Goal: Find specific page/section: Find specific page/section

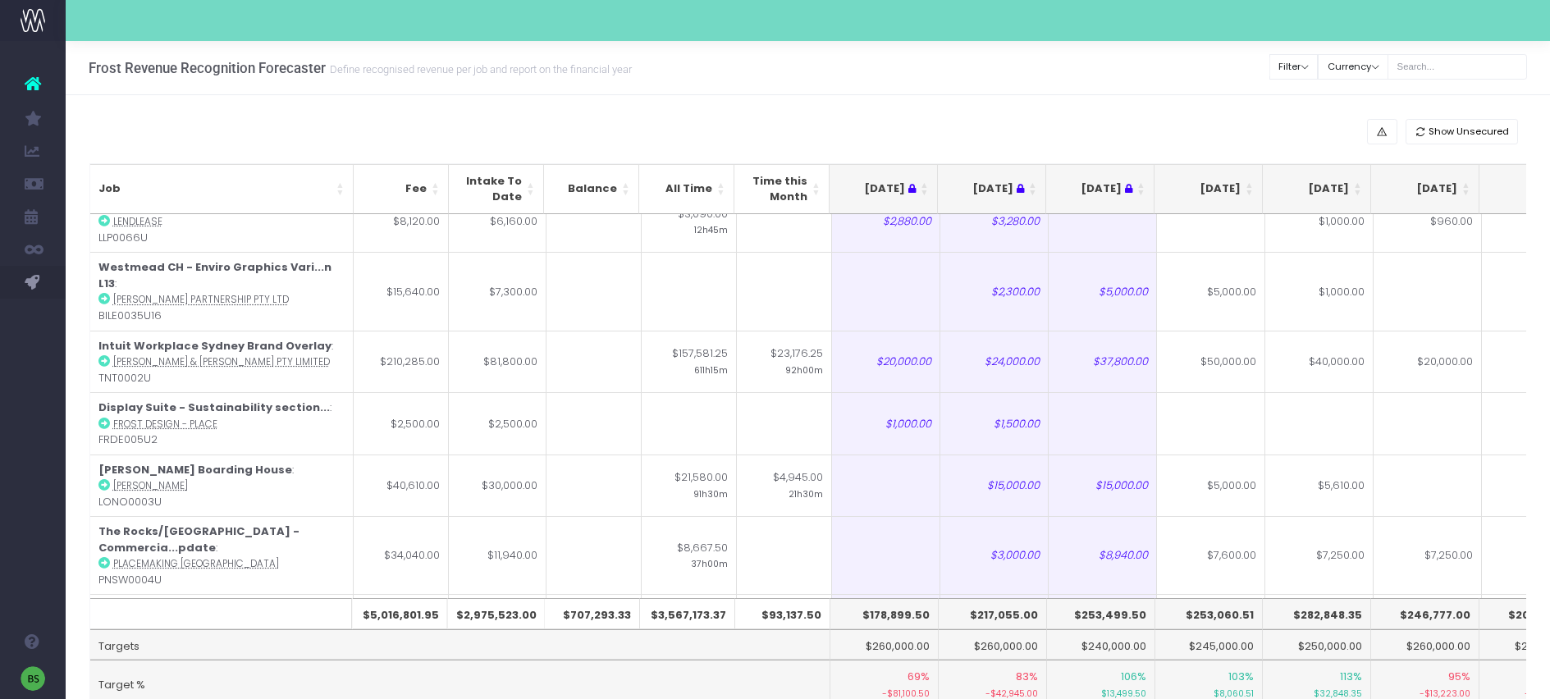
scroll to position [6417, 0]
click at [1254, 613] on th "$253,060.51" at bounding box center [1209, 613] width 108 height 31
drag, startPoint x: 1254, startPoint y: 613, endPoint x: 1192, endPoint y: 614, distance: 61.5
click at [1192, 614] on th "$253,060.51" at bounding box center [1209, 613] width 108 height 31
copy th "$253,060.51"
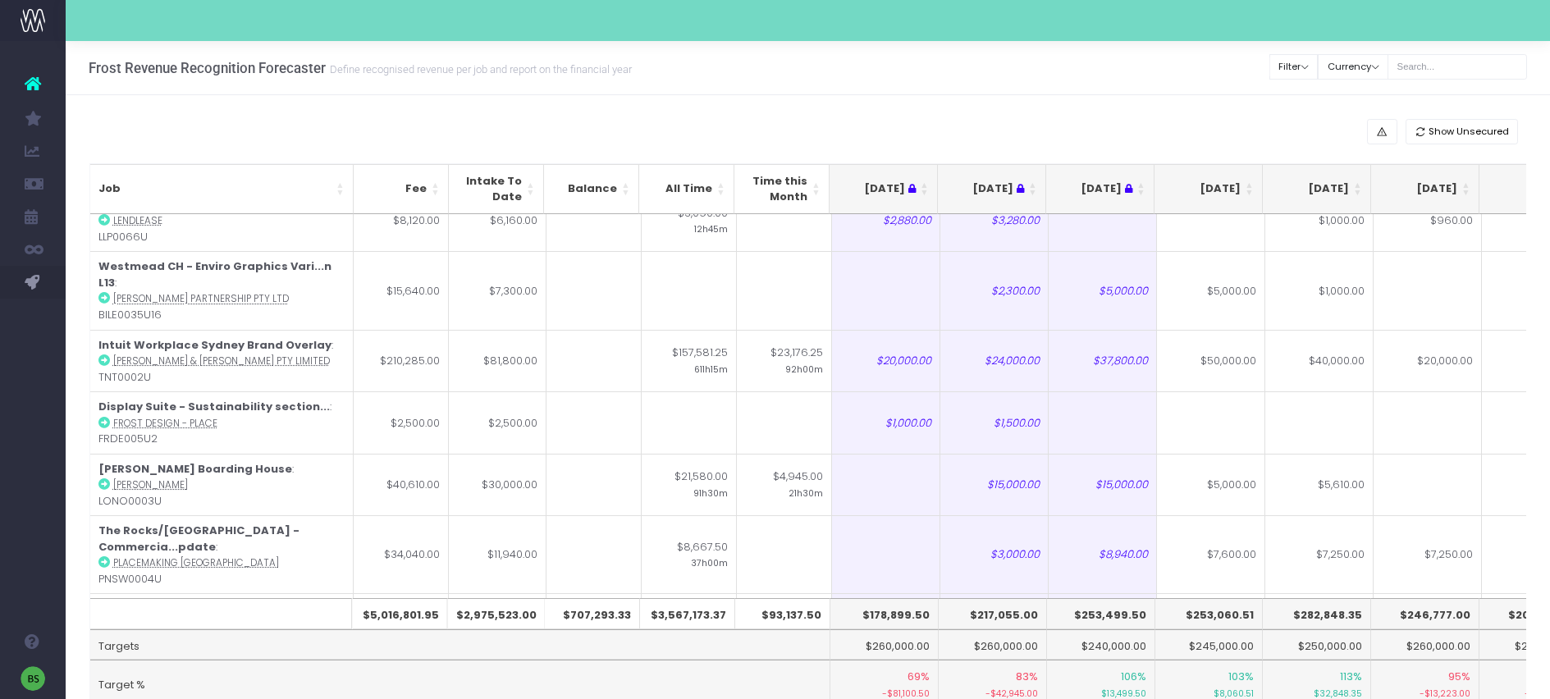
click at [1316, 611] on th "$282,848.35" at bounding box center [1317, 613] width 108 height 31
drag, startPoint x: 1302, startPoint y: 613, endPoint x: 1364, endPoint y: 610, distance: 61.6
click at [1364, 610] on th "$282,848.35" at bounding box center [1317, 613] width 108 height 31
copy th "282,848.35"
click at [1459, 64] on input "text" at bounding box center [1457, 66] width 139 height 25
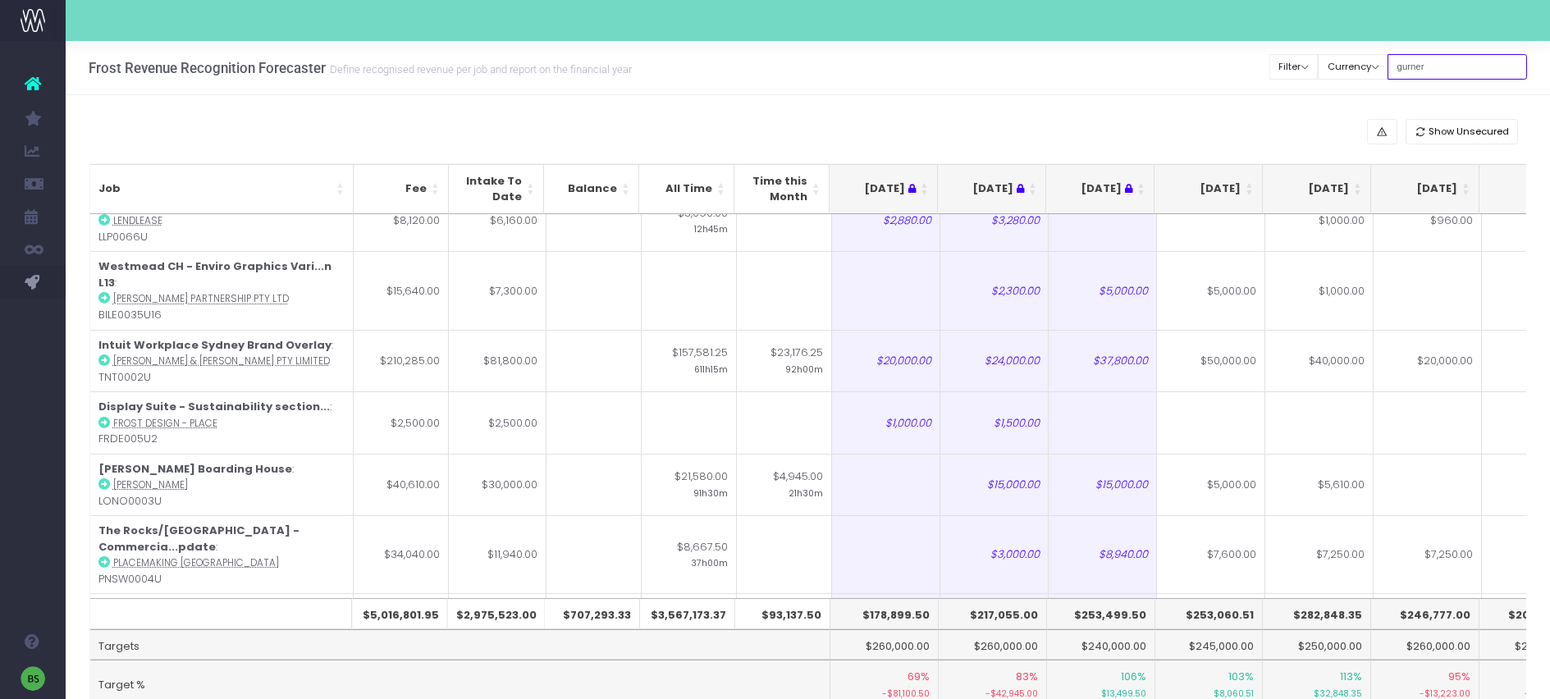
type input "gurner"
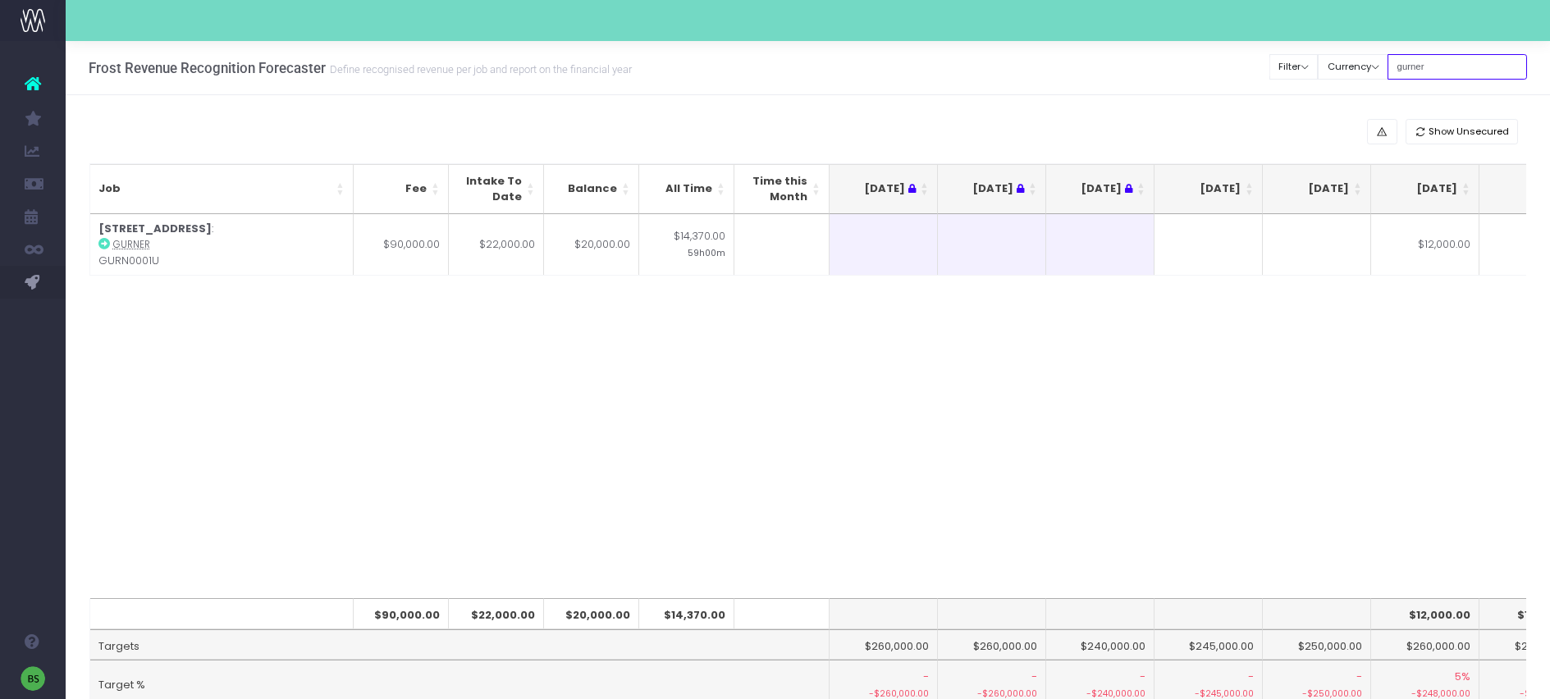
scroll to position [0, 0]
drag, startPoint x: 1466, startPoint y: 66, endPoint x: 1391, endPoint y: 66, distance: 75.5
click at [1391, 66] on div "Clear Filters Filter By Account Manager All [PERSON_NAME] inezritchie [PERSON_N…" at bounding box center [1398, 67] width 257 height 34
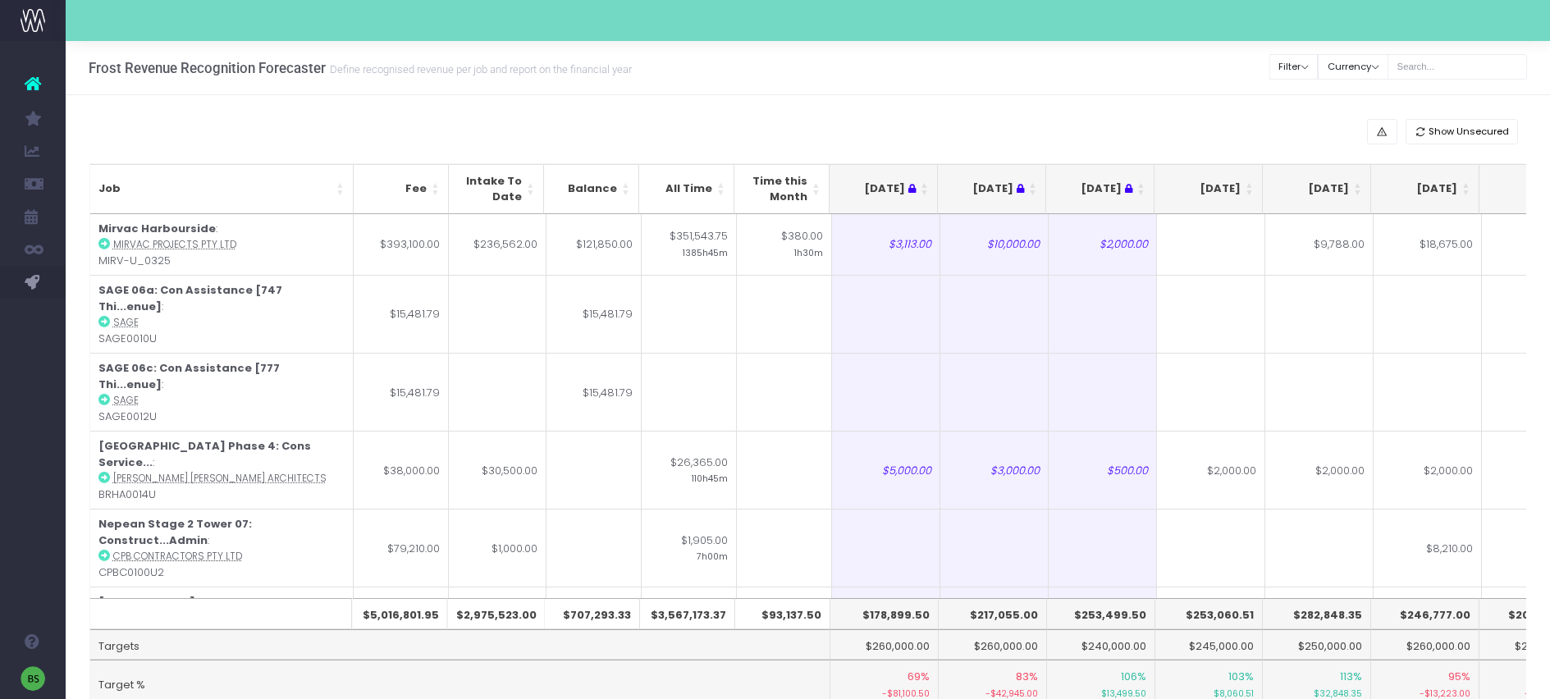
click at [1250, 185] on th "[DATE]" at bounding box center [1208, 189] width 108 height 50
click at [1246, 184] on th "[DATE]" at bounding box center [1208, 189] width 108 height 50
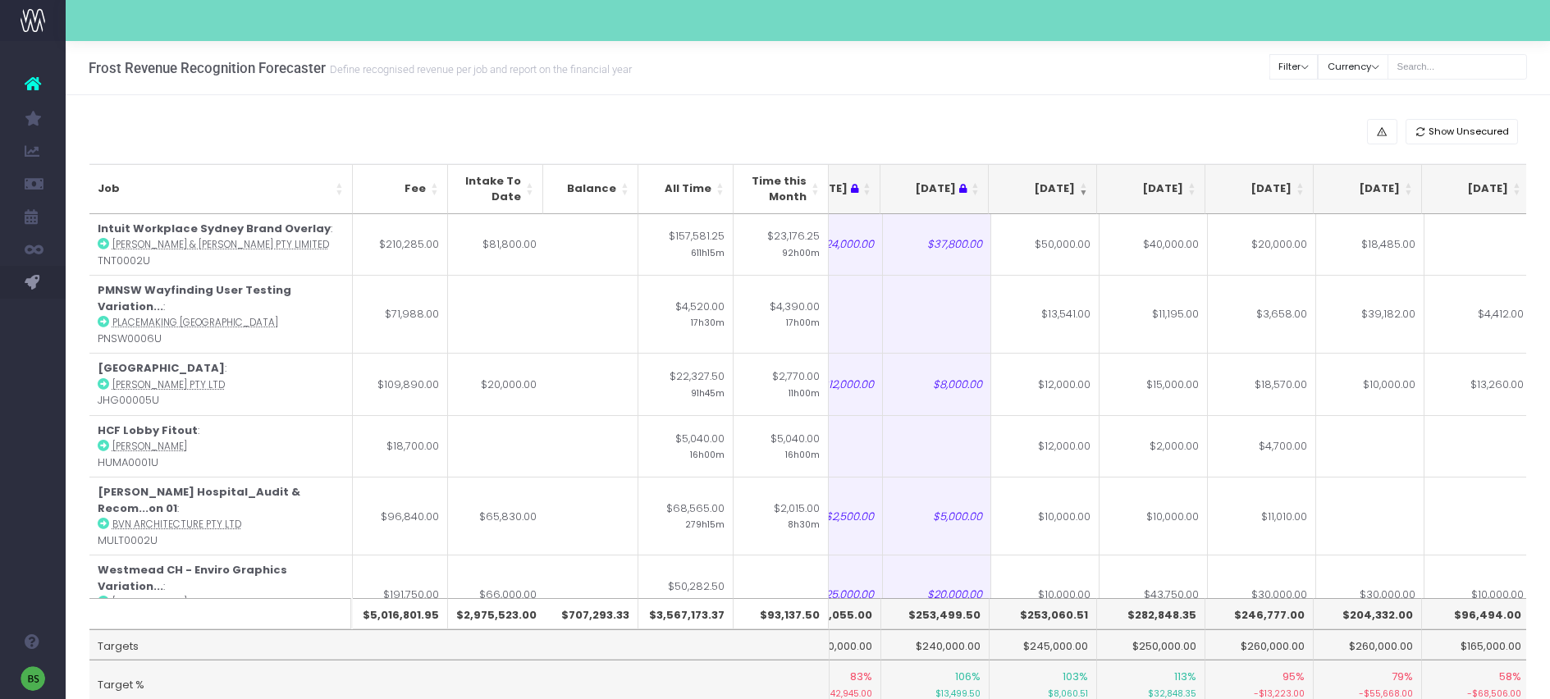
scroll to position [0, 165]
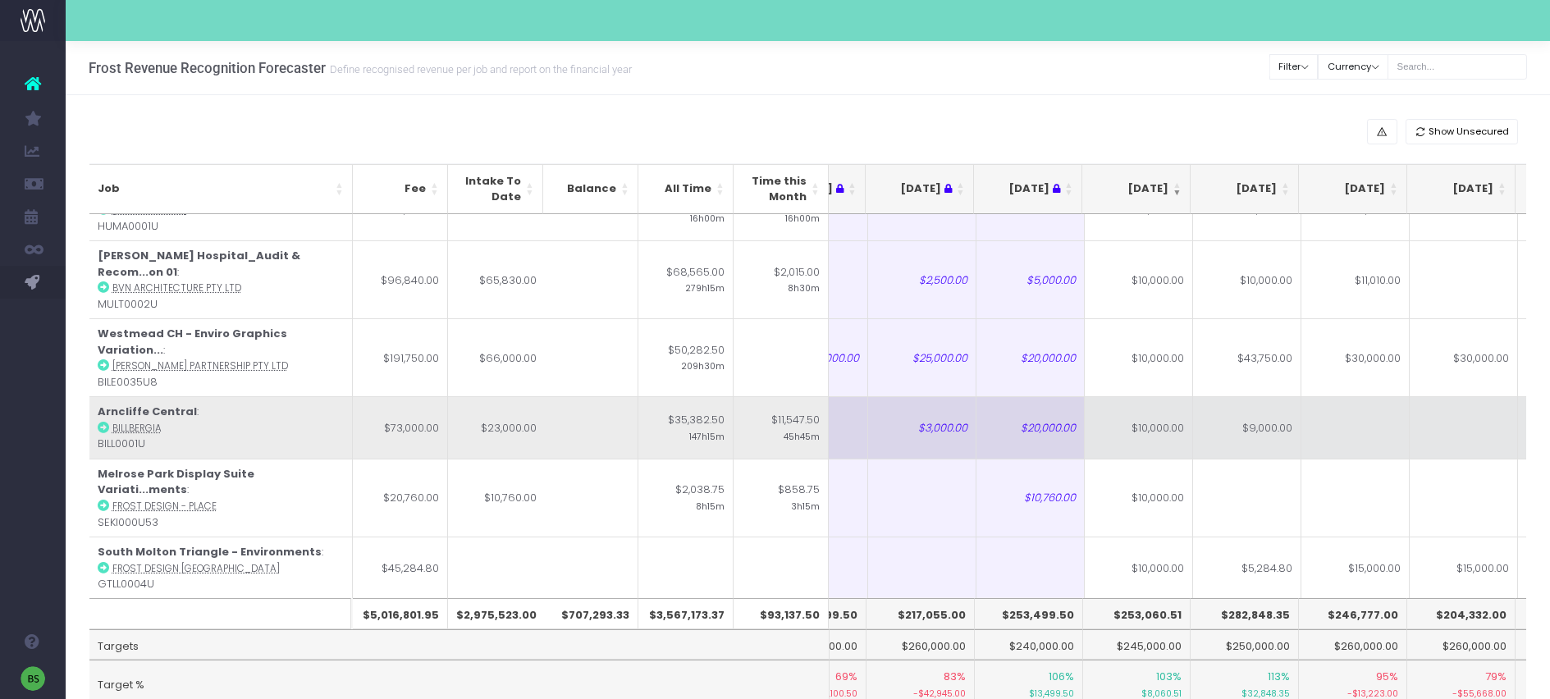
click at [98, 422] on icon at bounding box center [103, 427] width 11 height 11
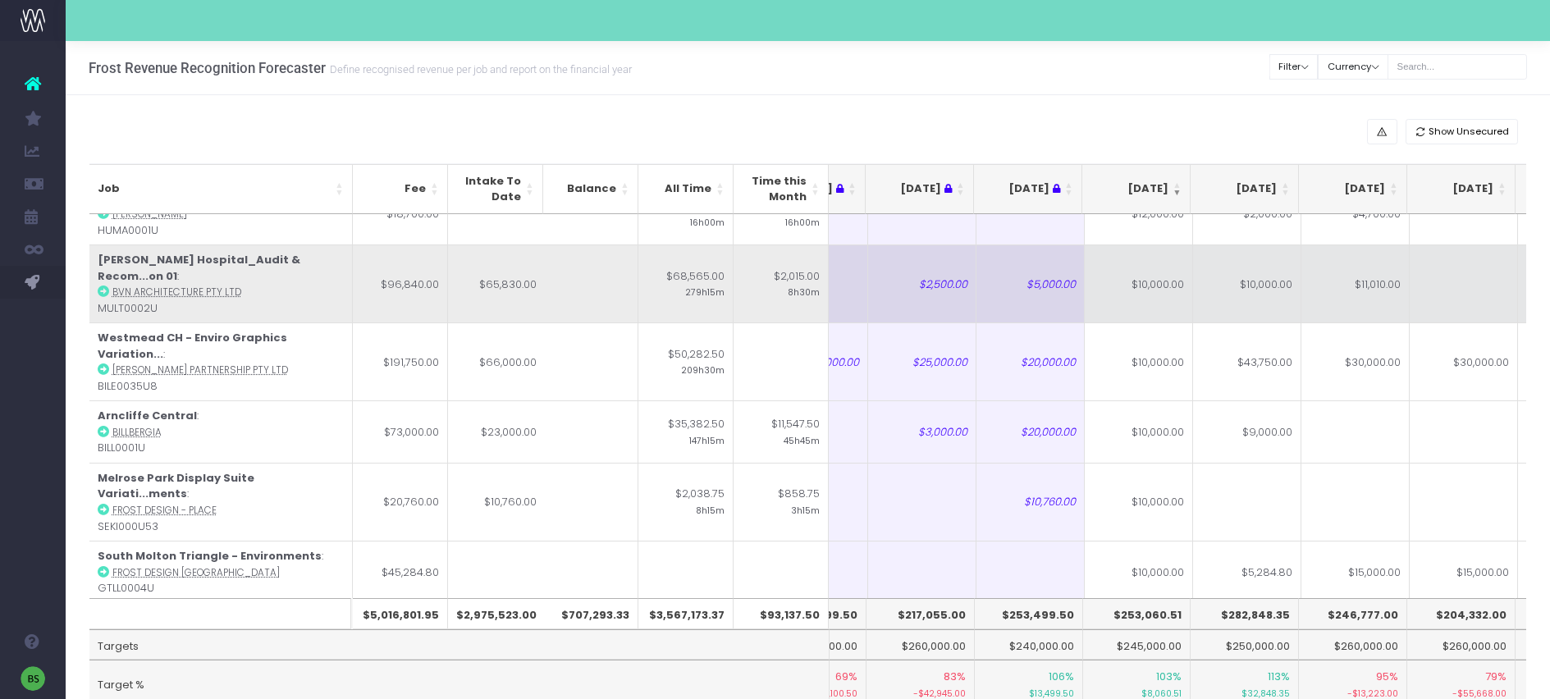
scroll to position [181, 72]
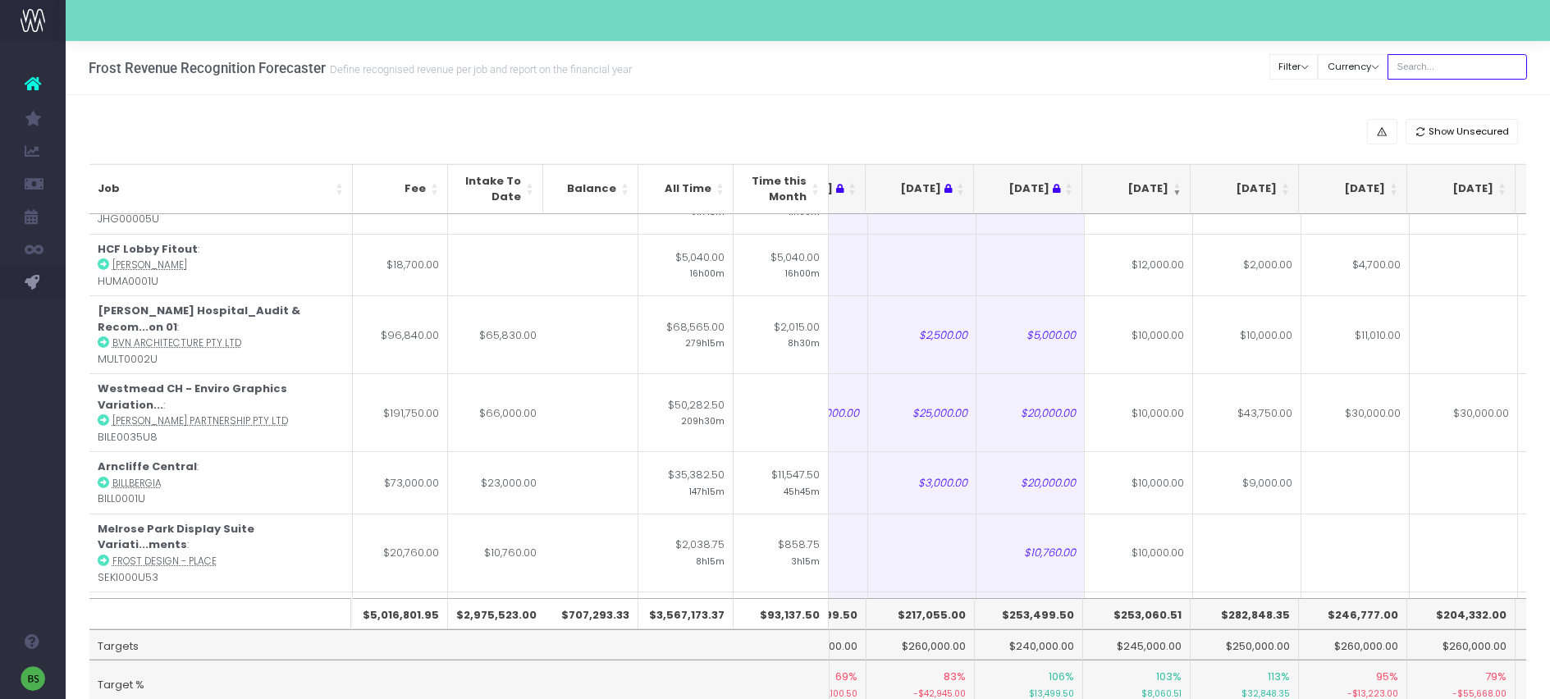
click at [1442, 62] on input "text" at bounding box center [1457, 66] width 139 height 25
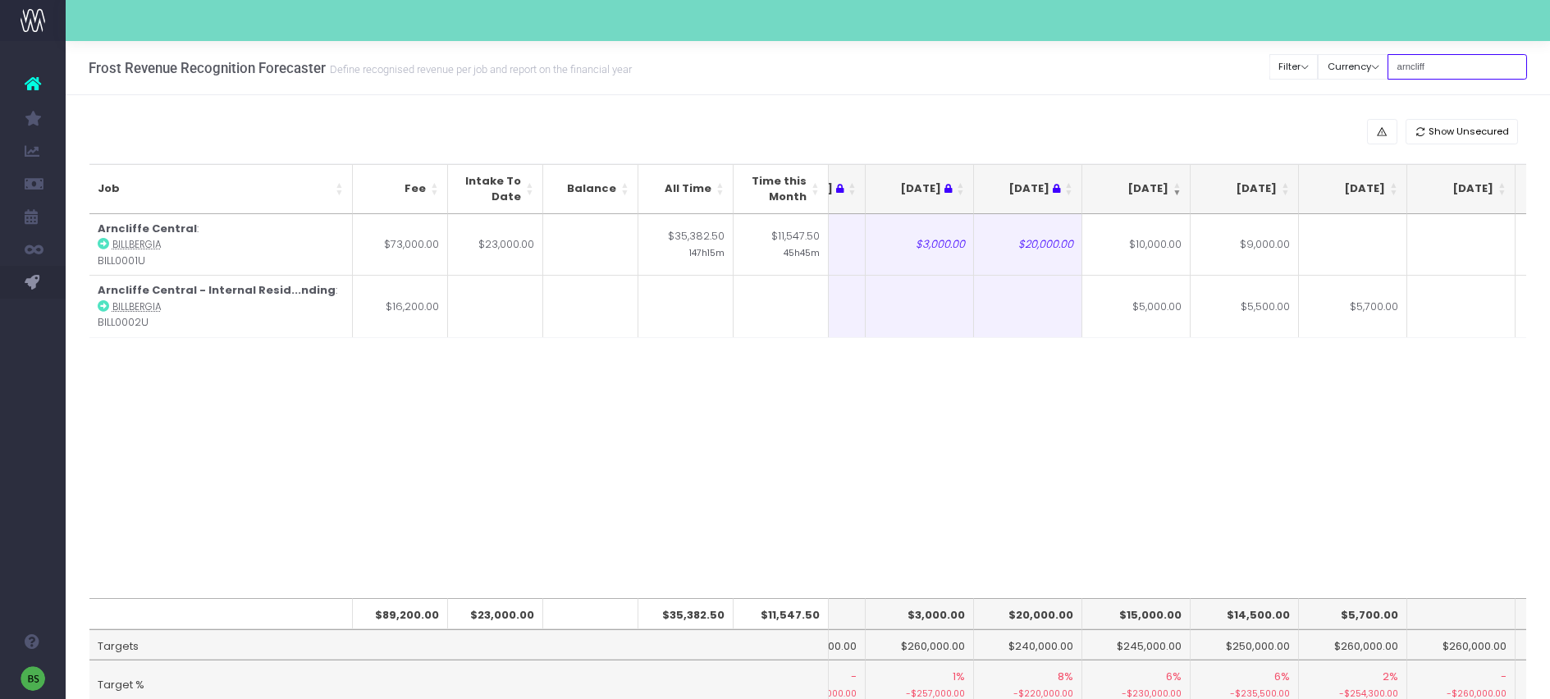
click at [1462, 68] on input "arncliff" at bounding box center [1457, 66] width 139 height 25
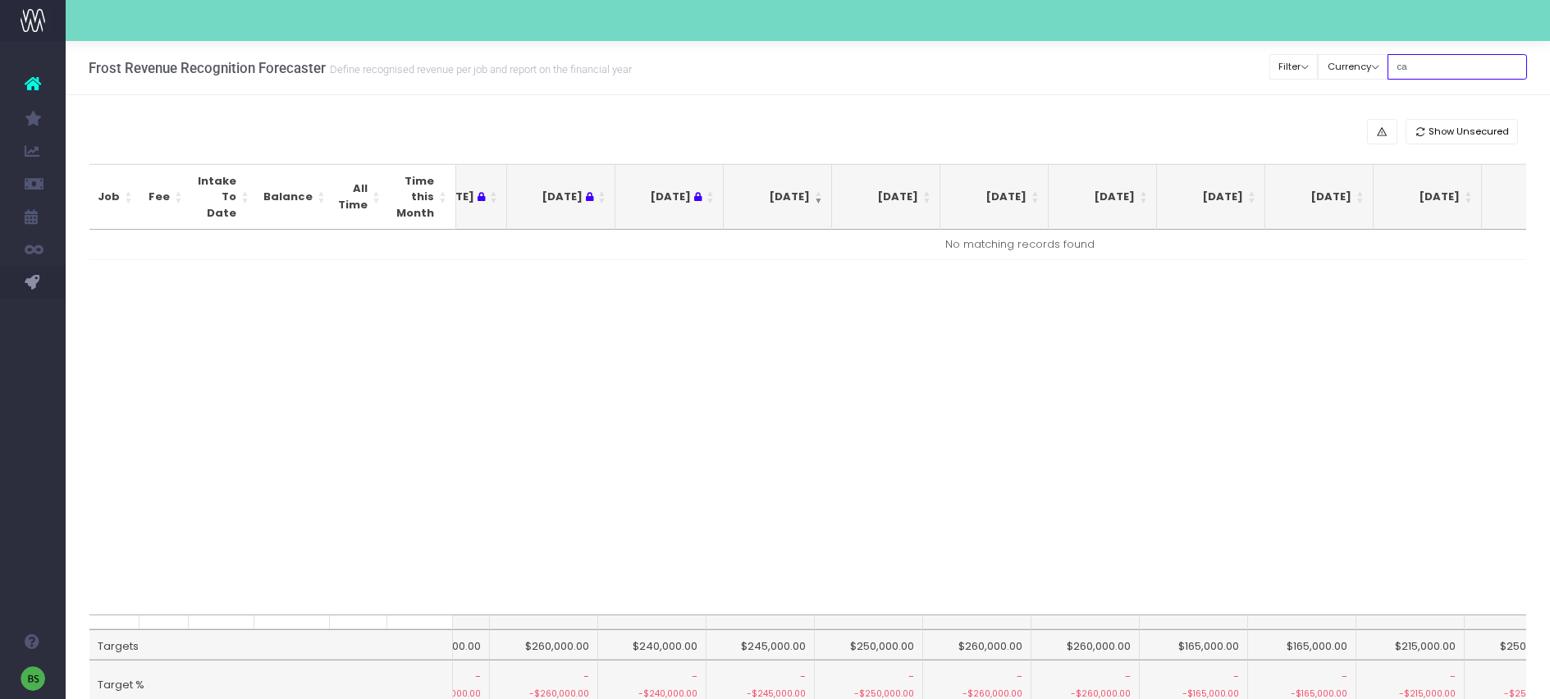
type input "c"
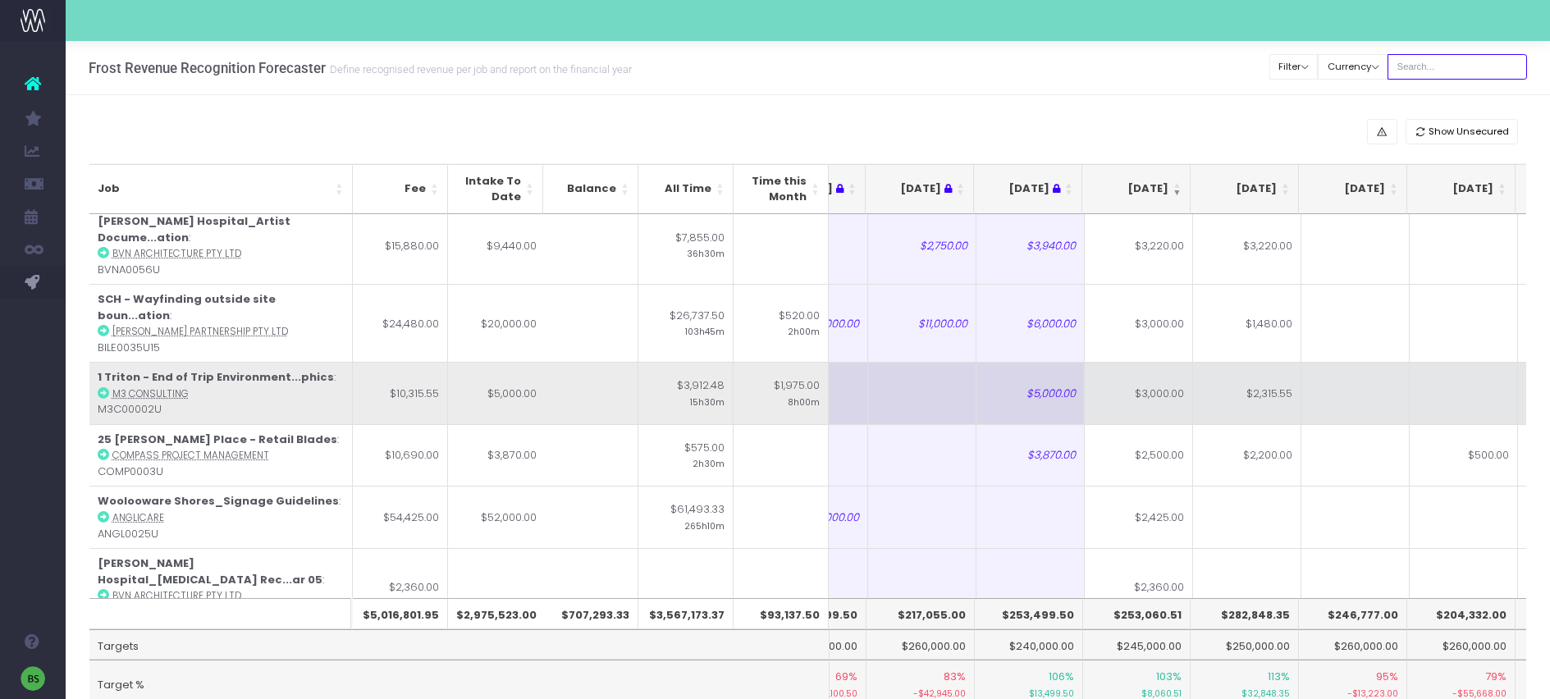
scroll to position [1684, 72]
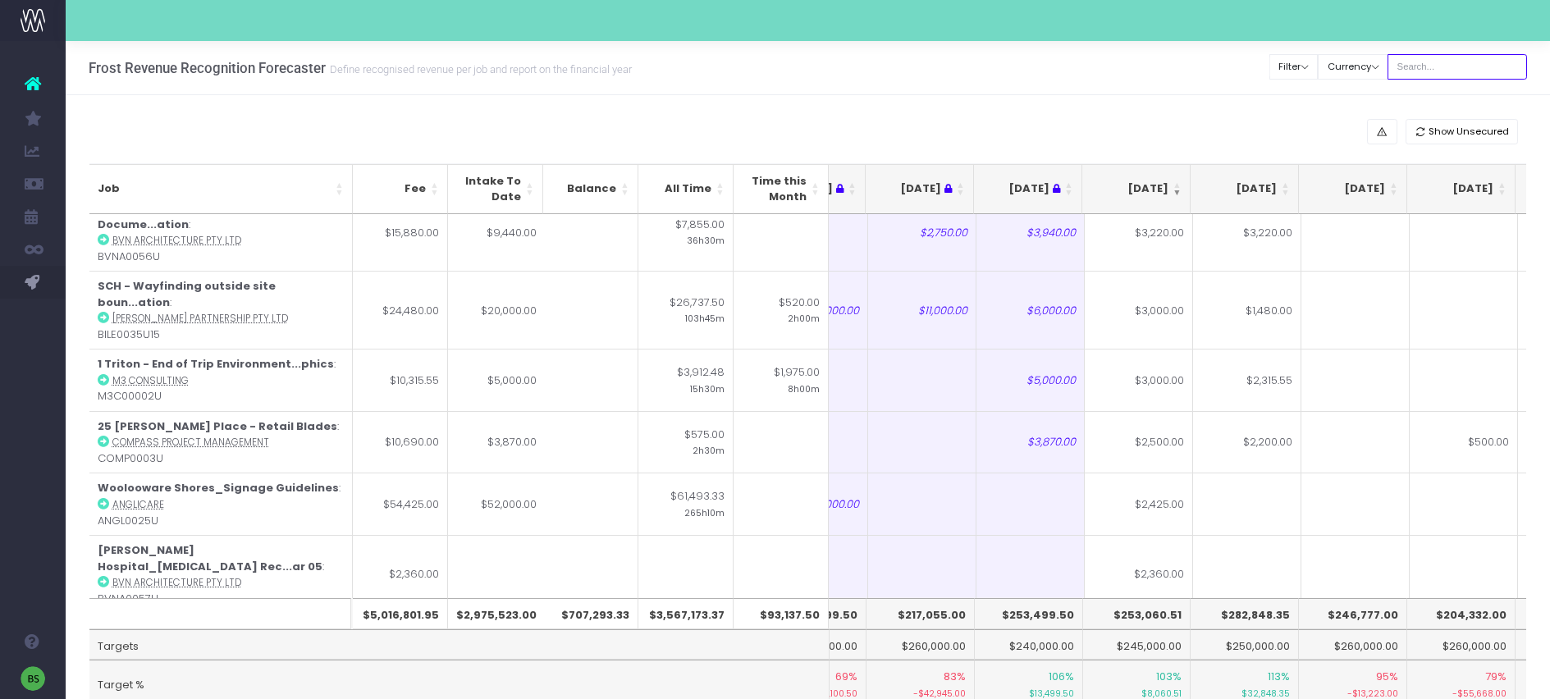
click at [1483, 66] on input "text" at bounding box center [1457, 66] width 139 height 25
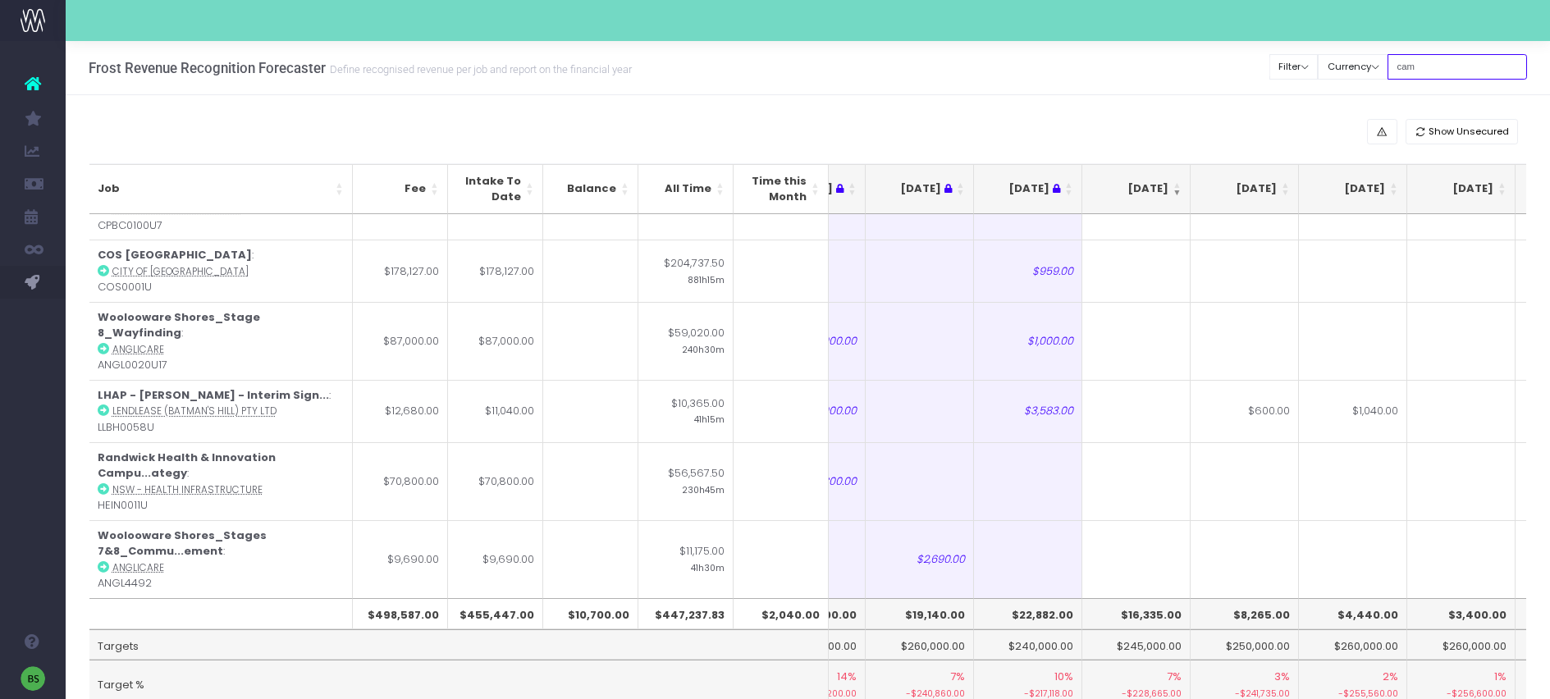
scroll to position [0, 72]
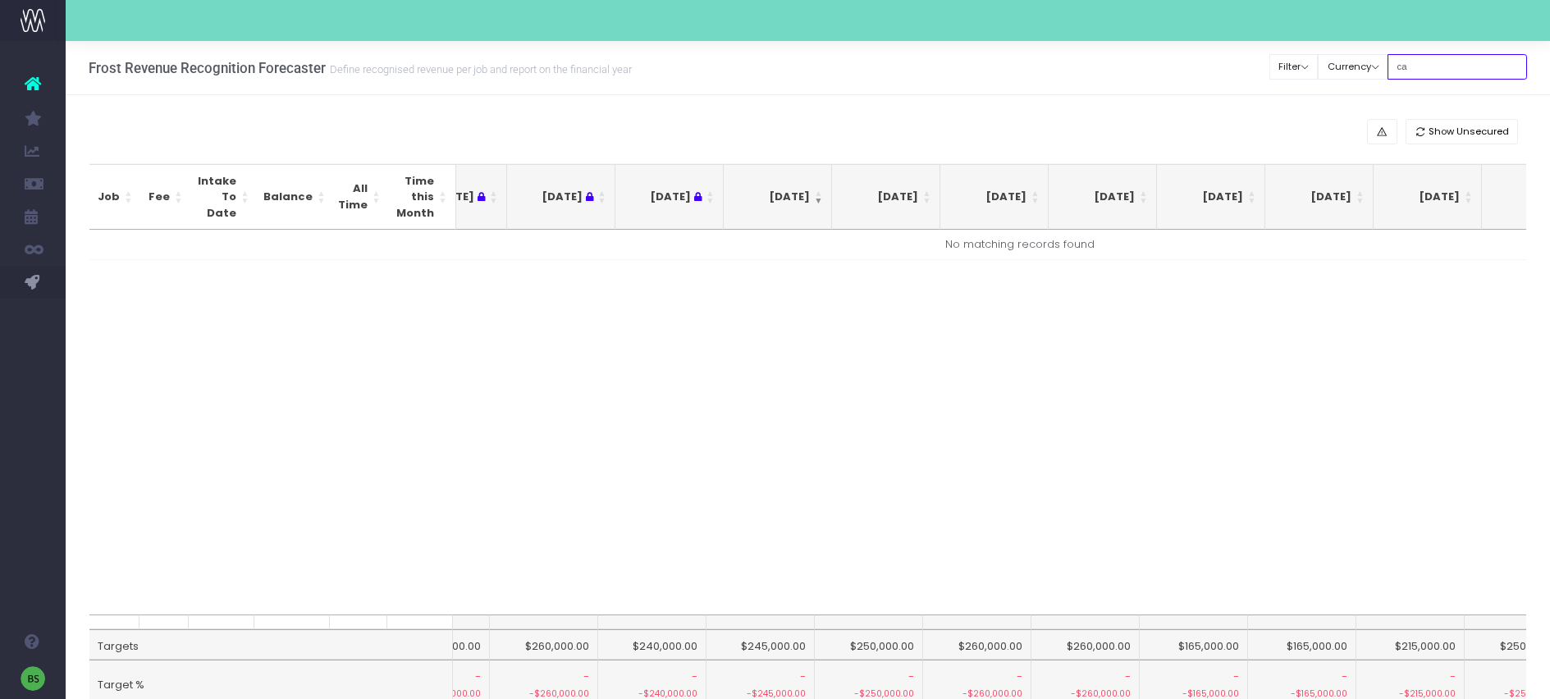
type input "c"
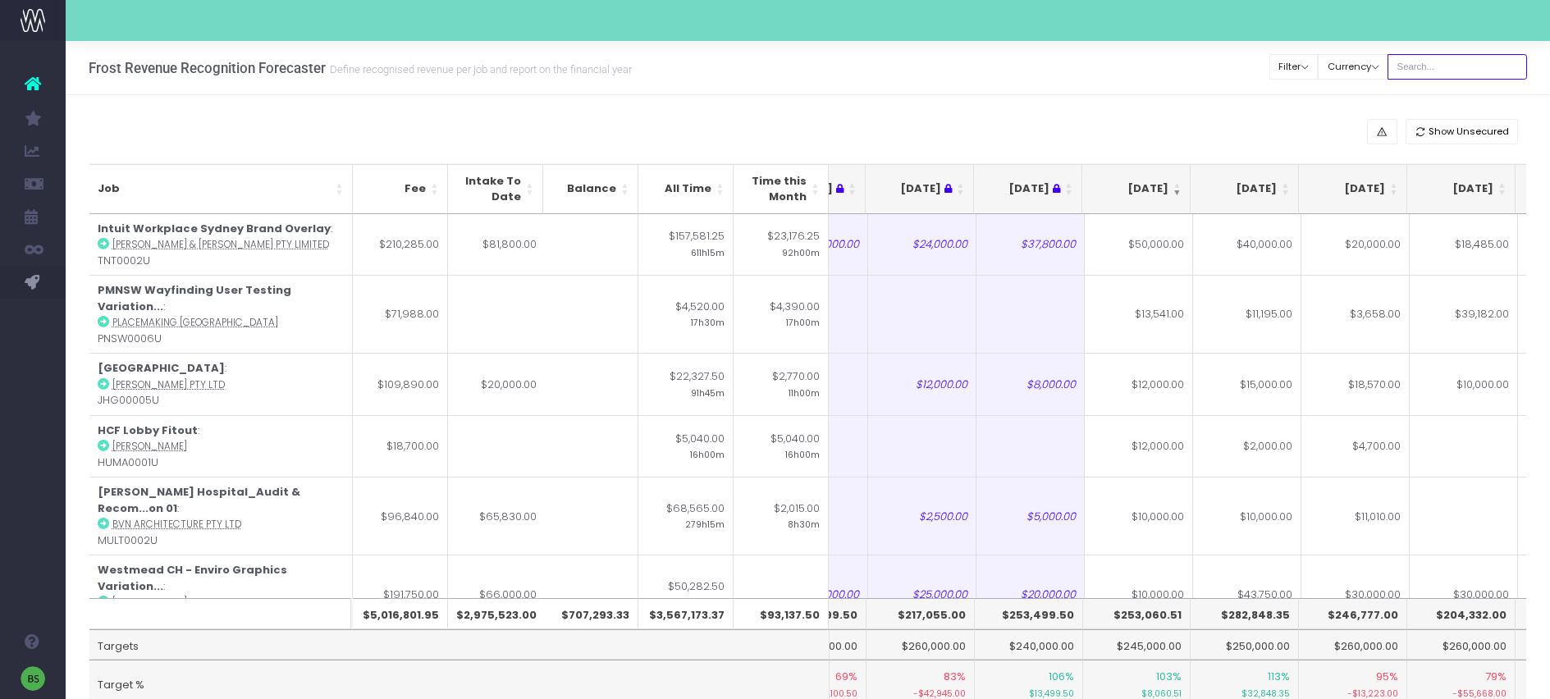
type input "r"
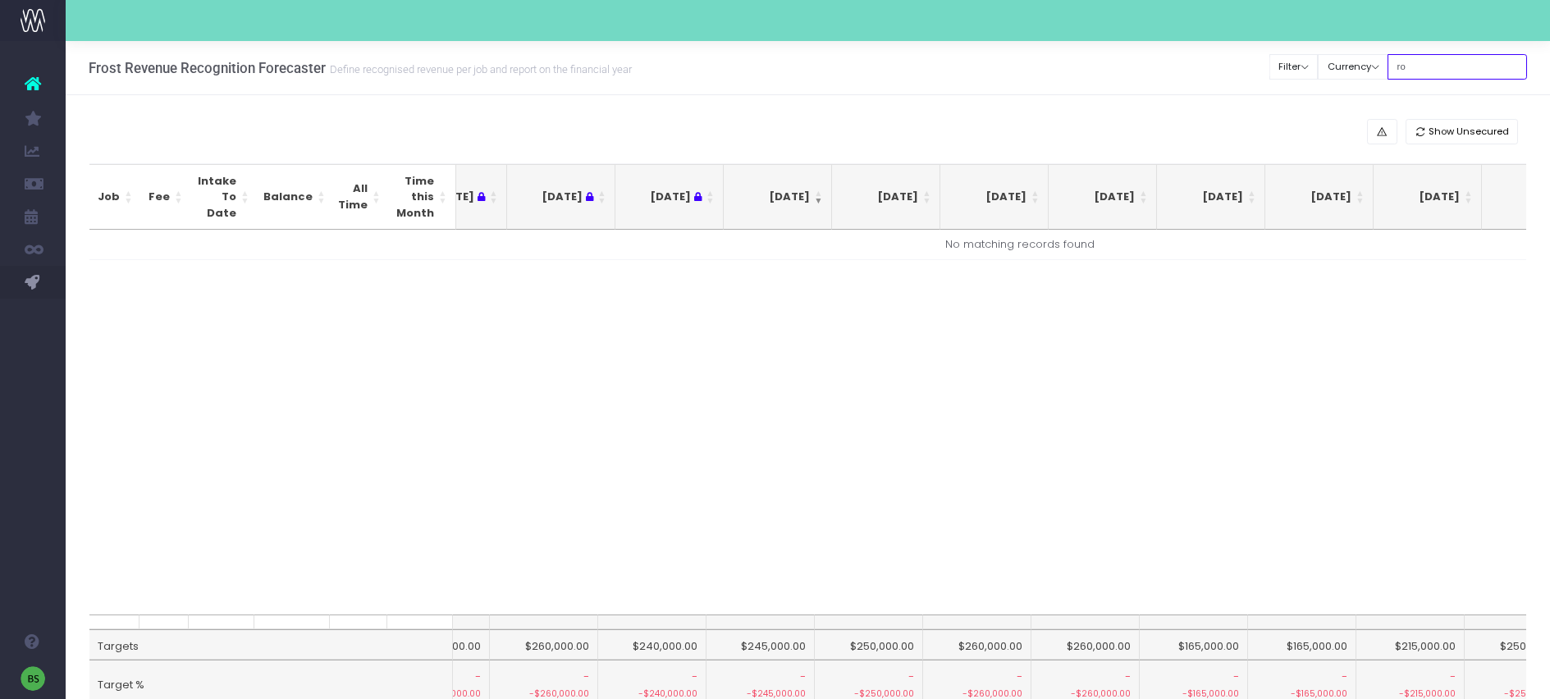
type input "r"
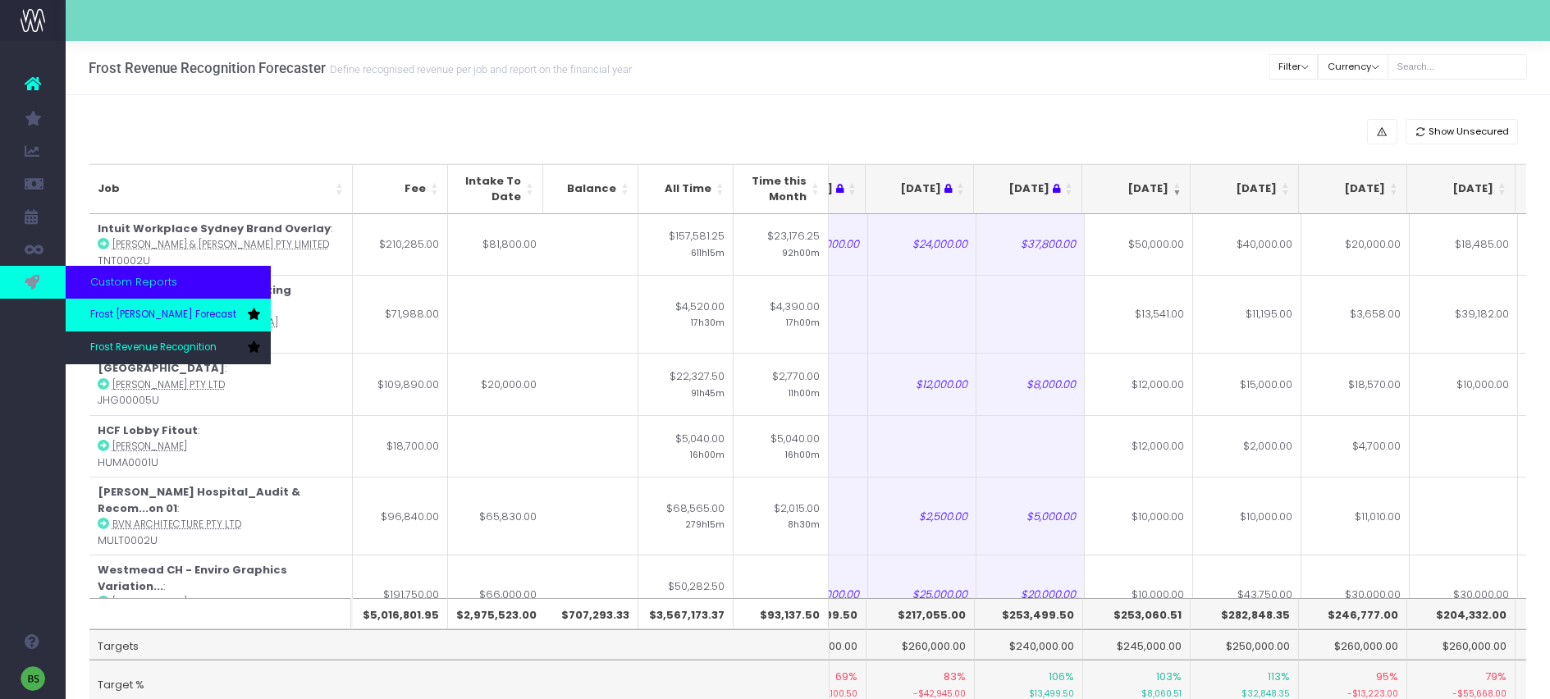
click at [135, 323] on link "Frost [PERSON_NAME] Forecast" at bounding box center [168, 315] width 205 height 33
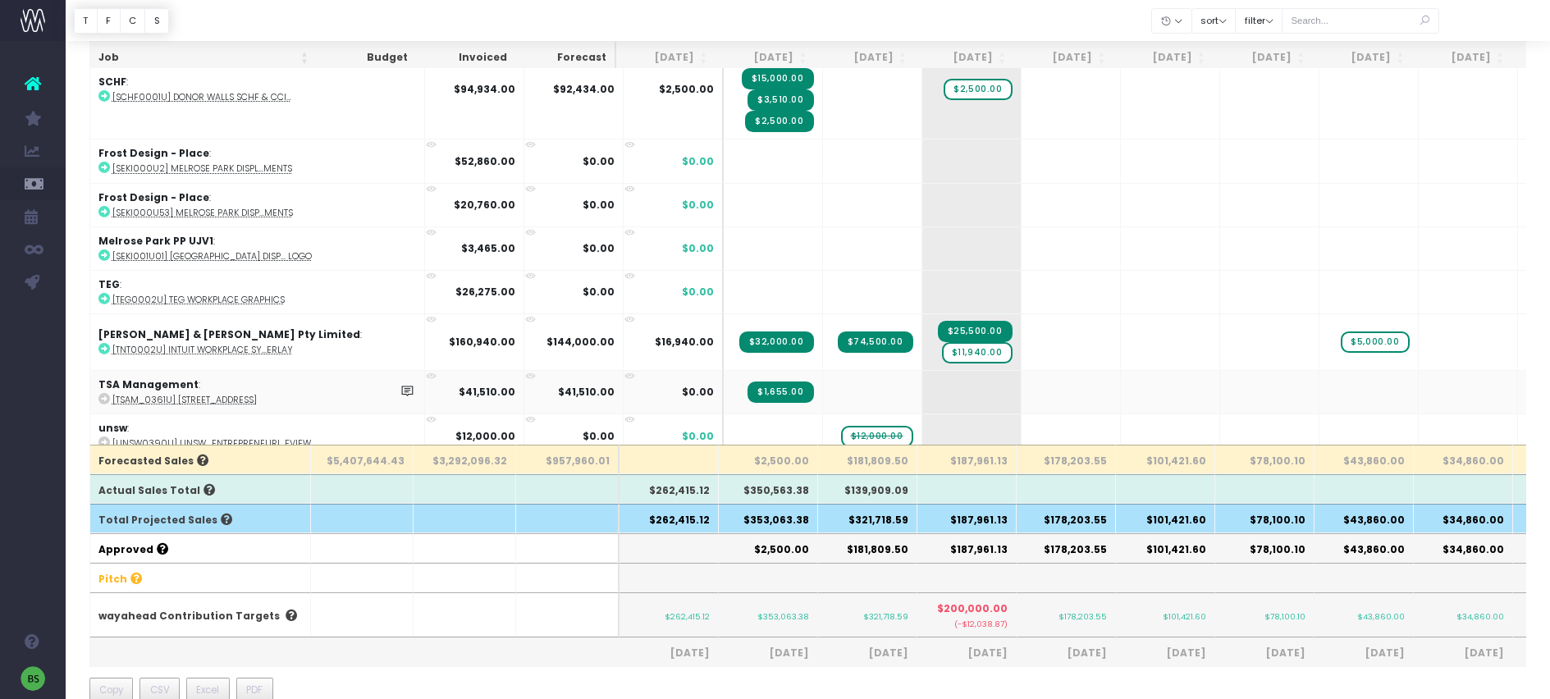
scroll to position [4576, 0]
